Goal: Task Accomplishment & Management: Manage account settings

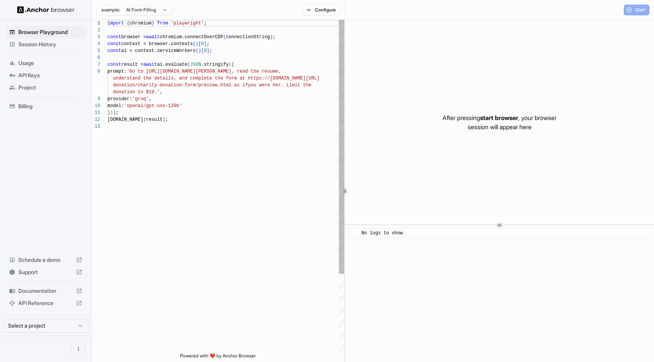
scroll to position [48, 0]
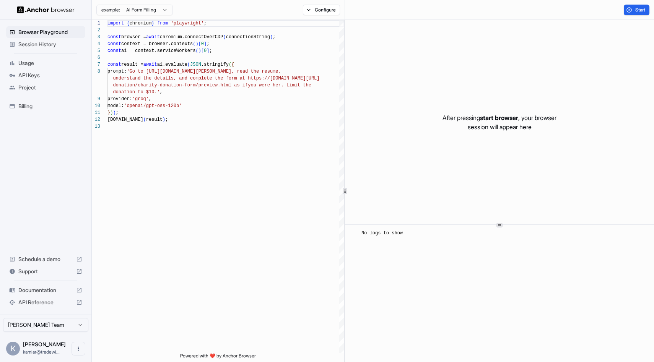
click at [29, 77] on span "API Keys" at bounding box center [50, 76] width 64 height 8
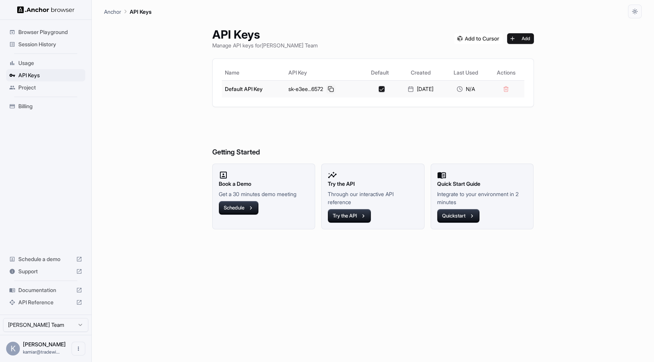
click at [329, 87] on button at bounding box center [330, 89] width 9 height 9
